Goal: Task Accomplishment & Management: Use online tool/utility

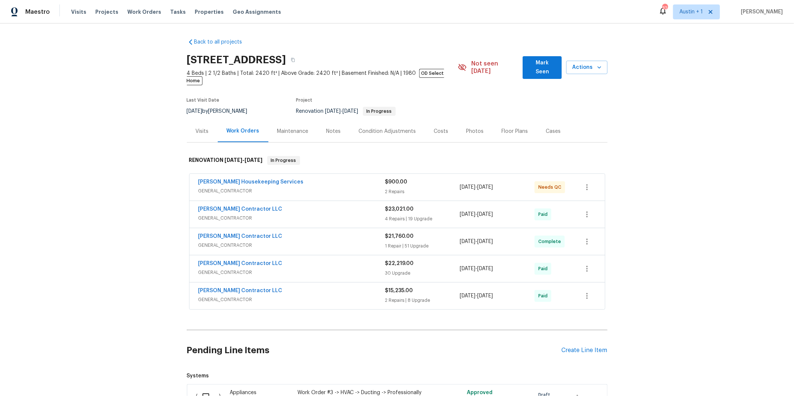
click at [235, 296] on span "GENERAL_CONTRACTOR" at bounding box center [291, 299] width 187 height 7
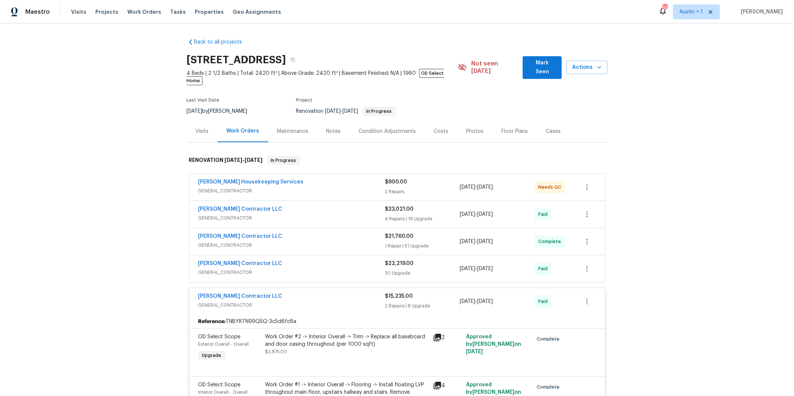
click at [278, 260] on div "Mario Suarez Contractor LLC" at bounding box center [291, 264] width 187 height 9
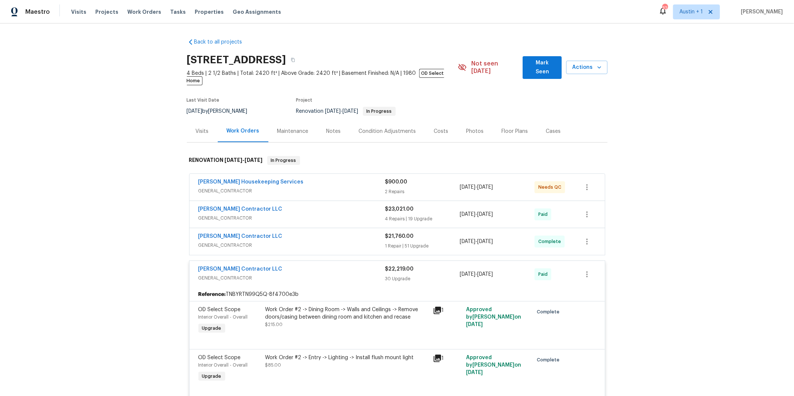
click at [282, 233] on div "Mario Suarez Contractor LLC" at bounding box center [291, 237] width 187 height 9
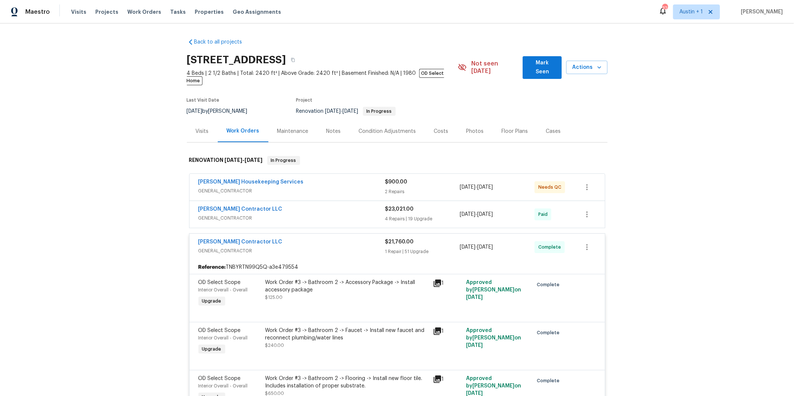
click at [250, 214] on span "GENERAL_CONTRACTOR" at bounding box center [291, 217] width 187 height 7
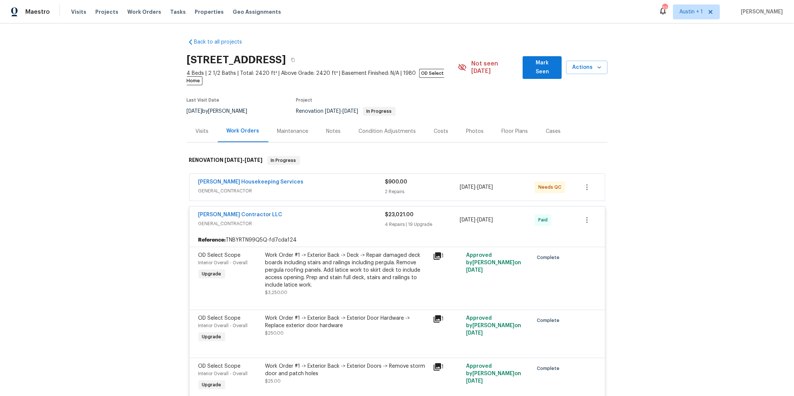
click at [281, 187] on span "GENERAL_CONTRACTOR" at bounding box center [291, 190] width 187 height 7
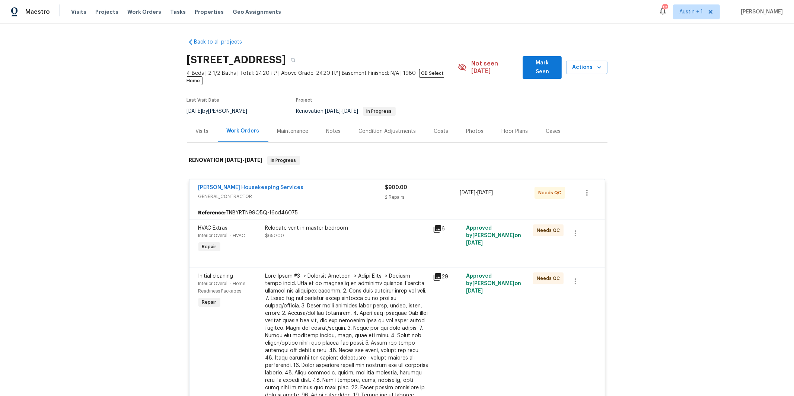
click at [144, 217] on div "Back to all projects 6900 Vallecito Dr, Austin, TX 78759 4 Beds | 2 1/2 Baths |…" at bounding box center [397, 209] width 794 height 372
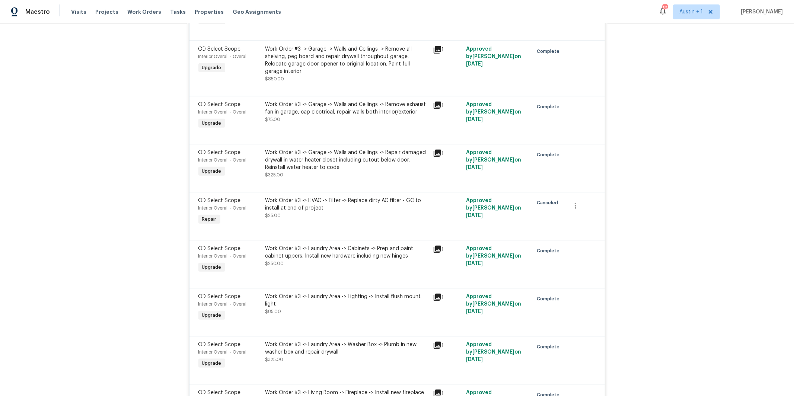
scroll to position [6256, 0]
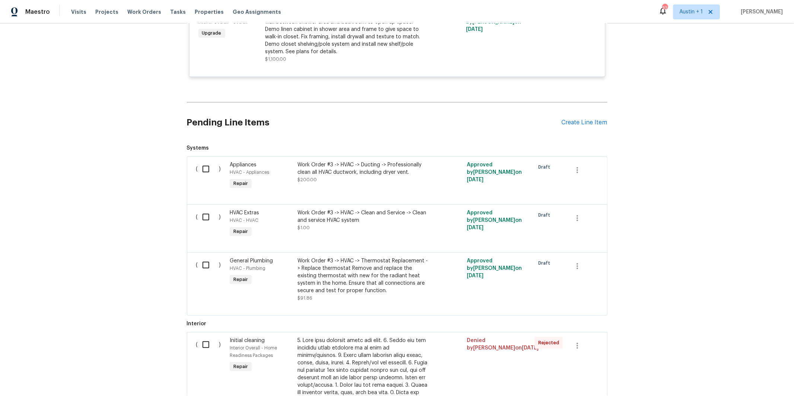
click at [116, 224] on div "Back to all projects 6900 Vallecito Dr, Austin, TX 78759 4 Beds | 2 1/2 Baths |…" at bounding box center [397, 209] width 794 height 372
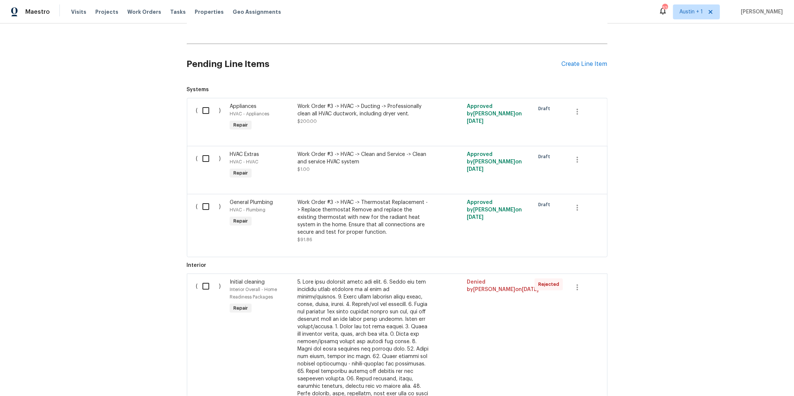
scroll to position [6360, 0]
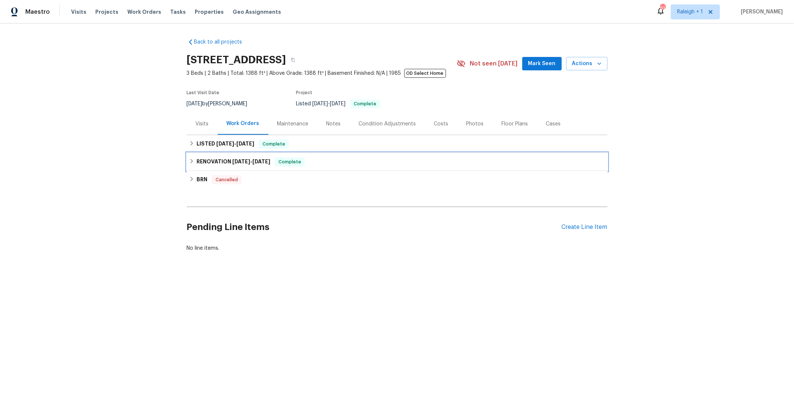
drag, startPoint x: 228, startPoint y: 161, endPoint x: 236, endPoint y: 192, distance: 32.8
click at [228, 161] on h6 "RENOVATION [DATE] - [DATE]" at bounding box center [233, 161] width 74 height 9
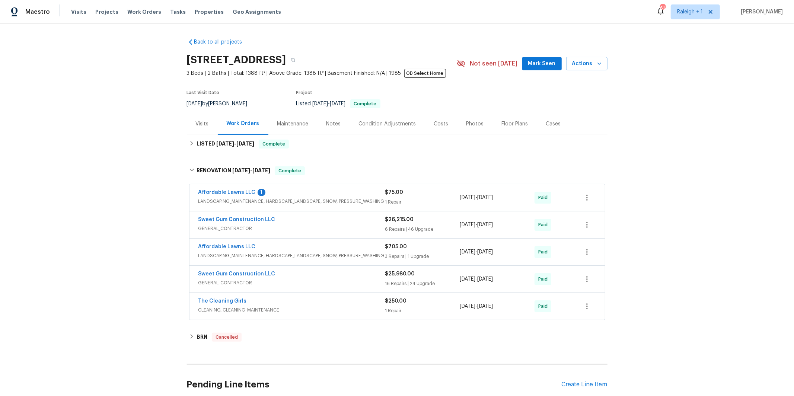
click at [265, 281] on span "GENERAL_CONTRACTOR" at bounding box center [291, 282] width 187 height 7
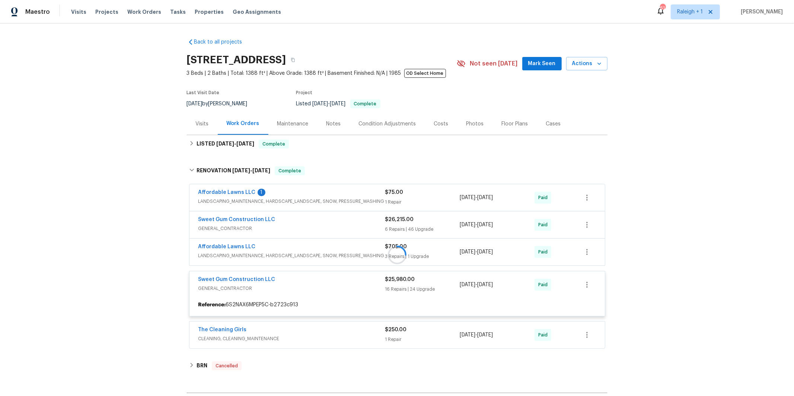
click at [281, 223] on div at bounding box center [397, 255] width 420 height 192
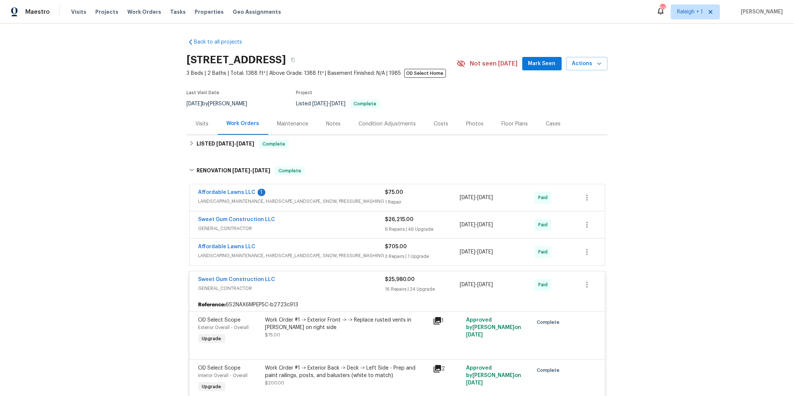
click at [274, 224] on div "Sweet Gum Construction LLC" at bounding box center [291, 220] width 187 height 9
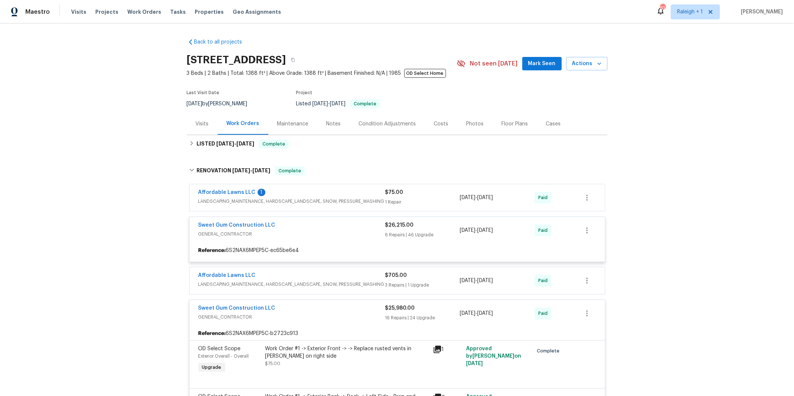
click at [144, 237] on div "Back to all projects [STREET_ADDRESS] 3 Beds | 2 Baths | Total: 1388 ft² | Abov…" at bounding box center [397, 209] width 794 height 372
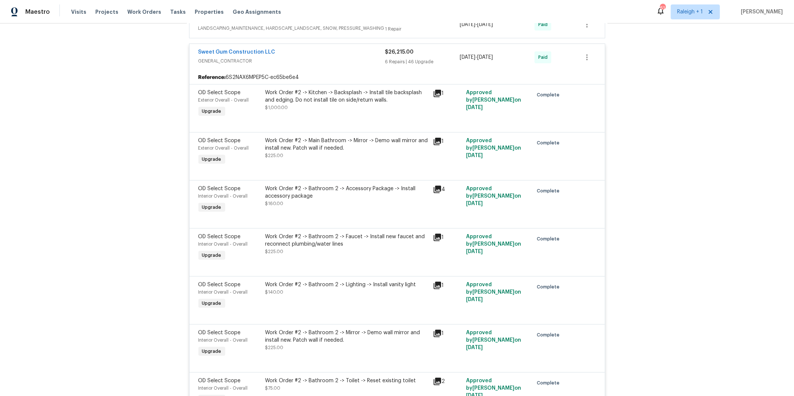
scroll to position [2587, 0]
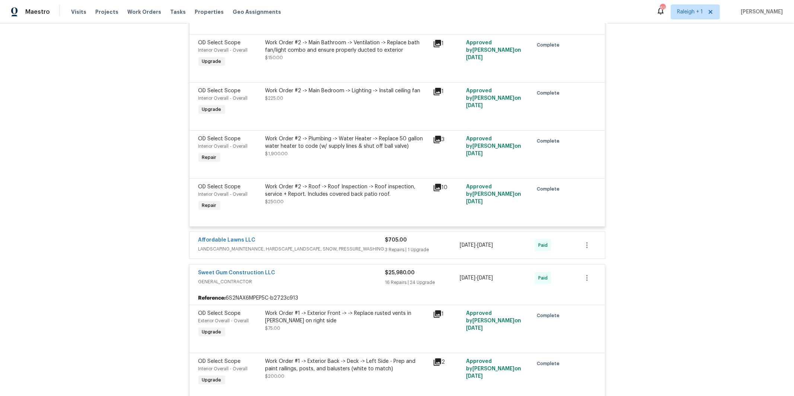
click at [356, 198] on div "Work Order #2 -> Roof -> Roof Inspection -> Roof inspection, service + Report. …" at bounding box center [346, 190] width 163 height 15
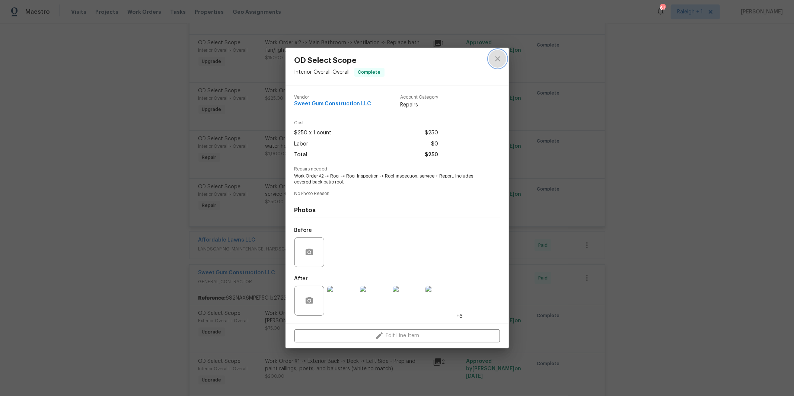
drag, startPoint x: 500, startPoint y: 59, endPoint x: 502, endPoint y: 19, distance: 40.2
click at [500, 59] on icon "close" at bounding box center [497, 58] width 9 height 9
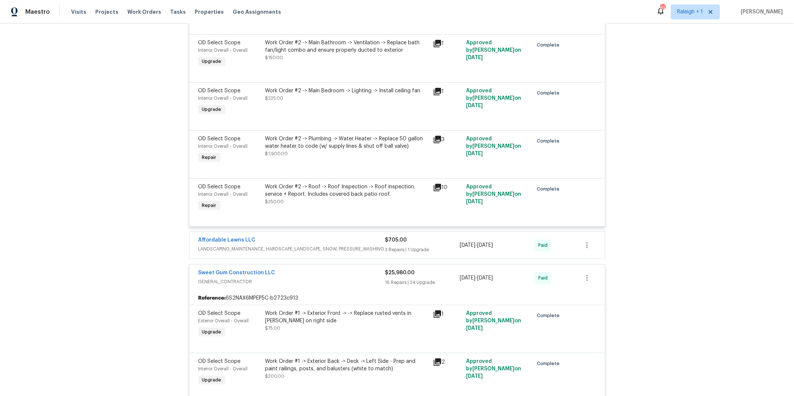
scroll to position [3682, 0]
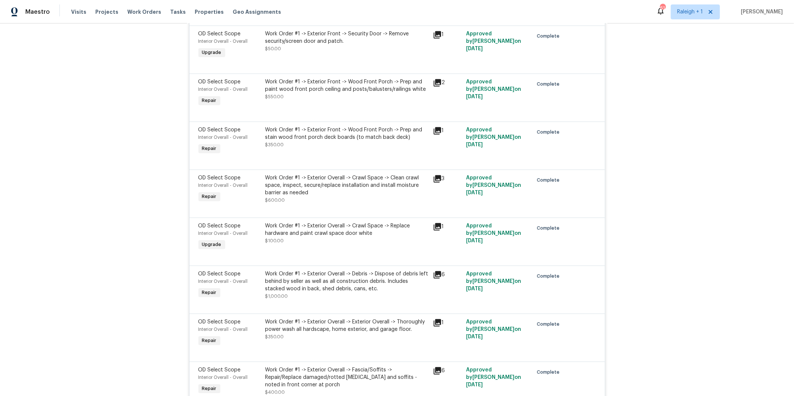
click at [301, 196] on div "Work Order #1 -> Exterior Overall -> Crawl Space -> Clean crawl space, inspect,…" at bounding box center [346, 185] width 163 height 22
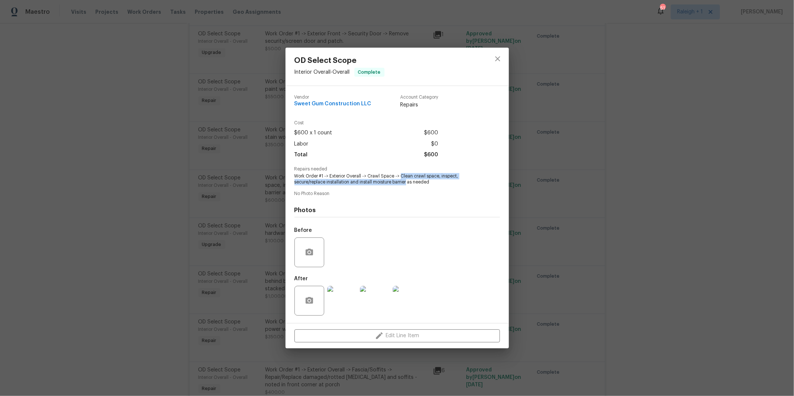
drag, startPoint x: 401, startPoint y: 175, endPoint x: 391, endPoint y: 182, distance: 11.9
click at [406, 182] on span "Work Order #1 -> Exterior Overall -> Crawl Space -> Clean crawl space, inspect,…" at bounding box center [386, 179] width 185 height 13
copy span "Clean crawl space, inspect, secure/replace installation and install moisture ba…"
click at [595, 240] on div "OD Select Scope Interior Overall - Overall Complete Vendor Sweet Gum Constructi…" at bounding box center [397, 198] width 794 height 396
